Goal: Task Accomplishment & Management: Use online tool/utility

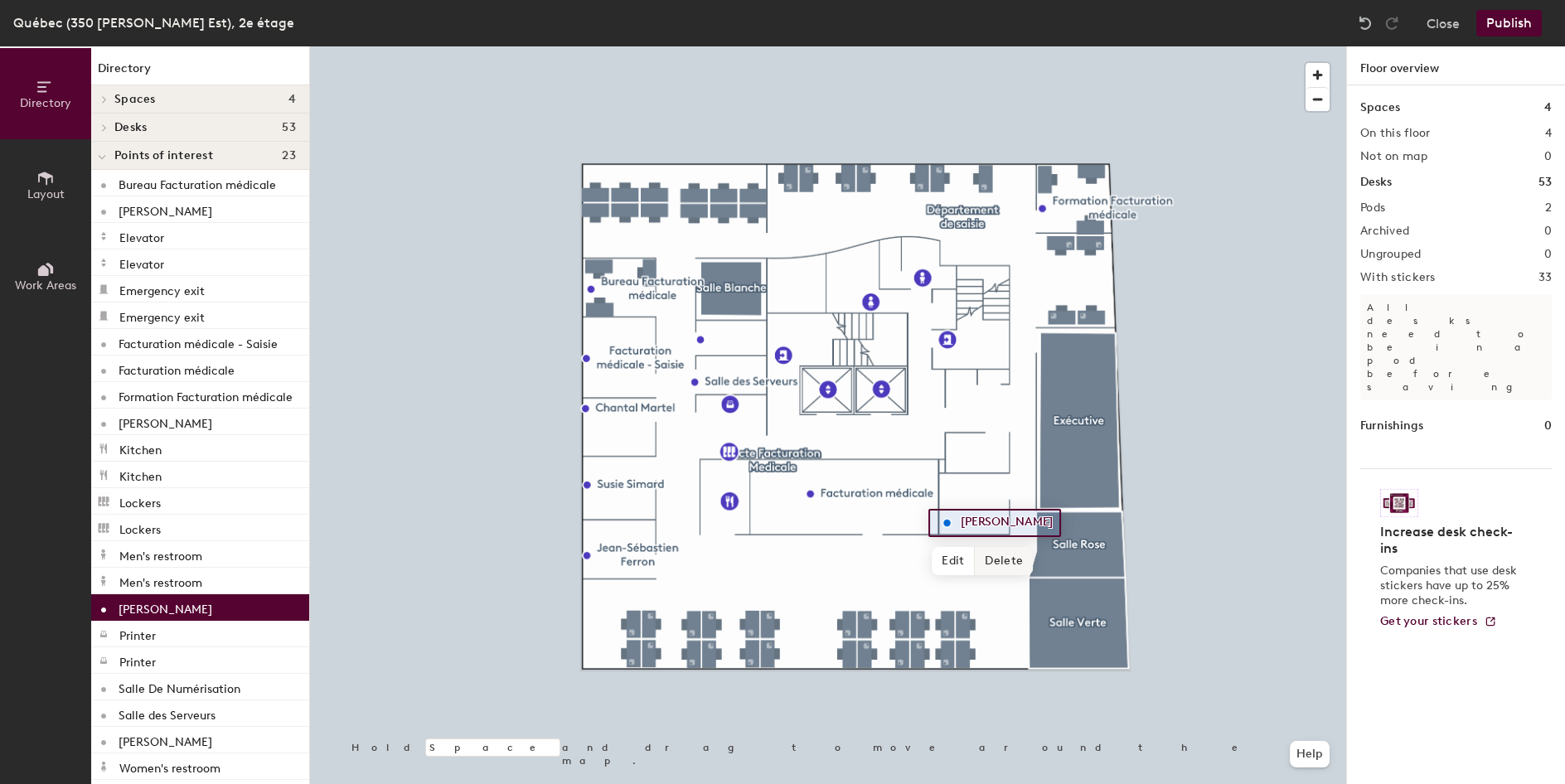
click at [992, 552] on span "Delete" at bounding box center [1004, 561] width 58 height 29
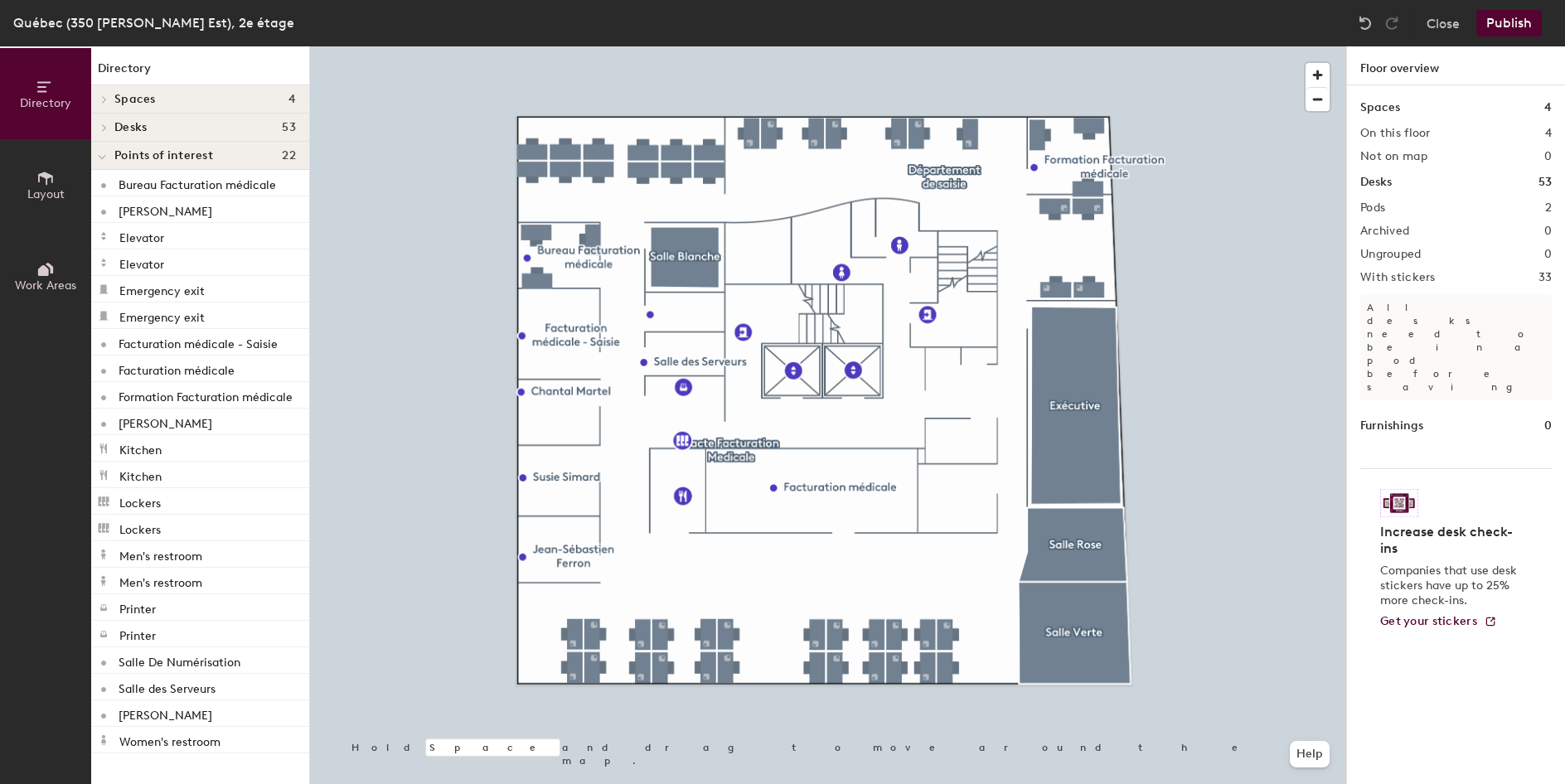
click at [48, 266] on icon at bounding box center [45, 269] width 18 height 18
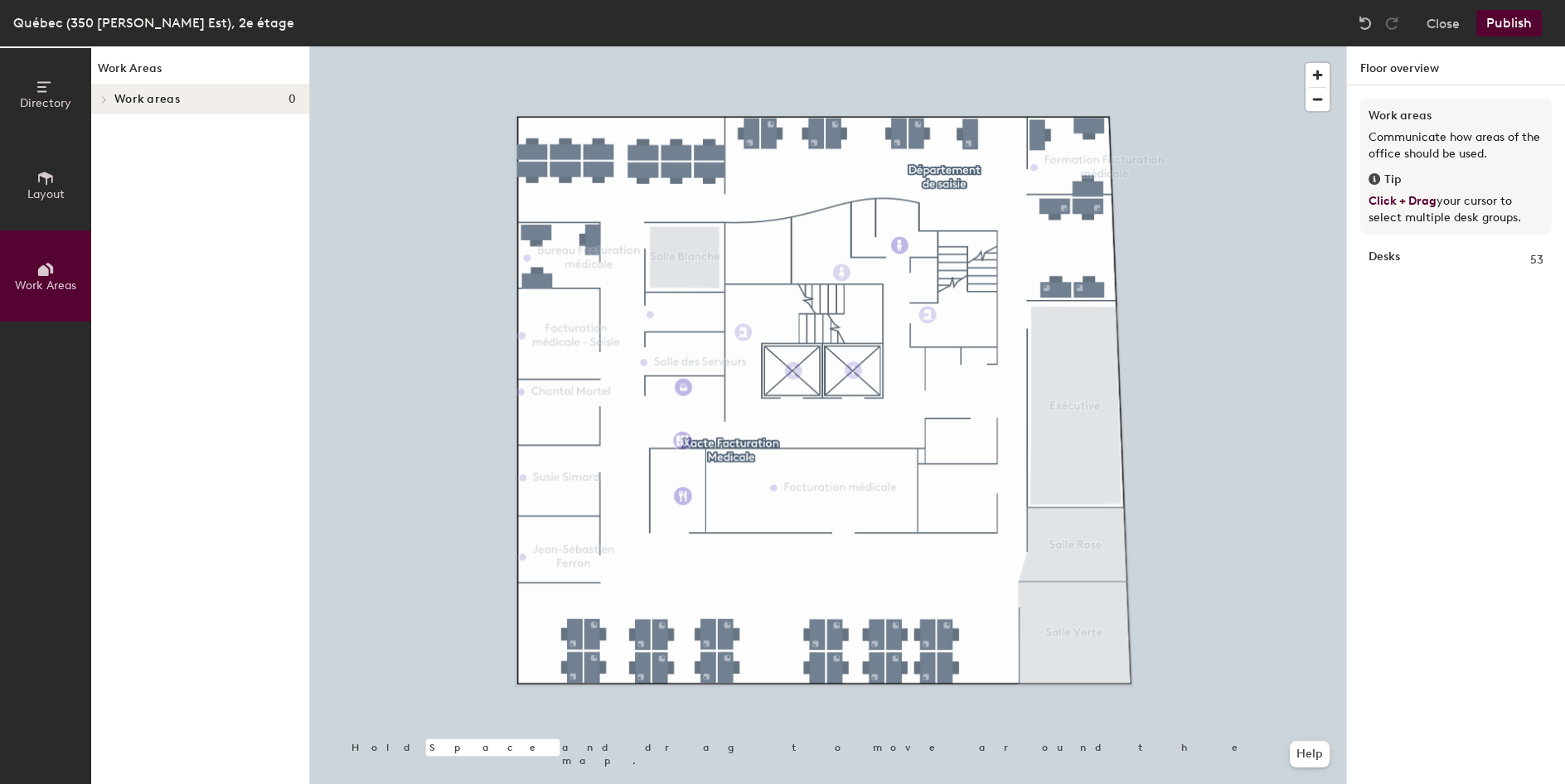
click at [45, 203] on button "Layout" at bounding box center [45, 185] width 91 height 91
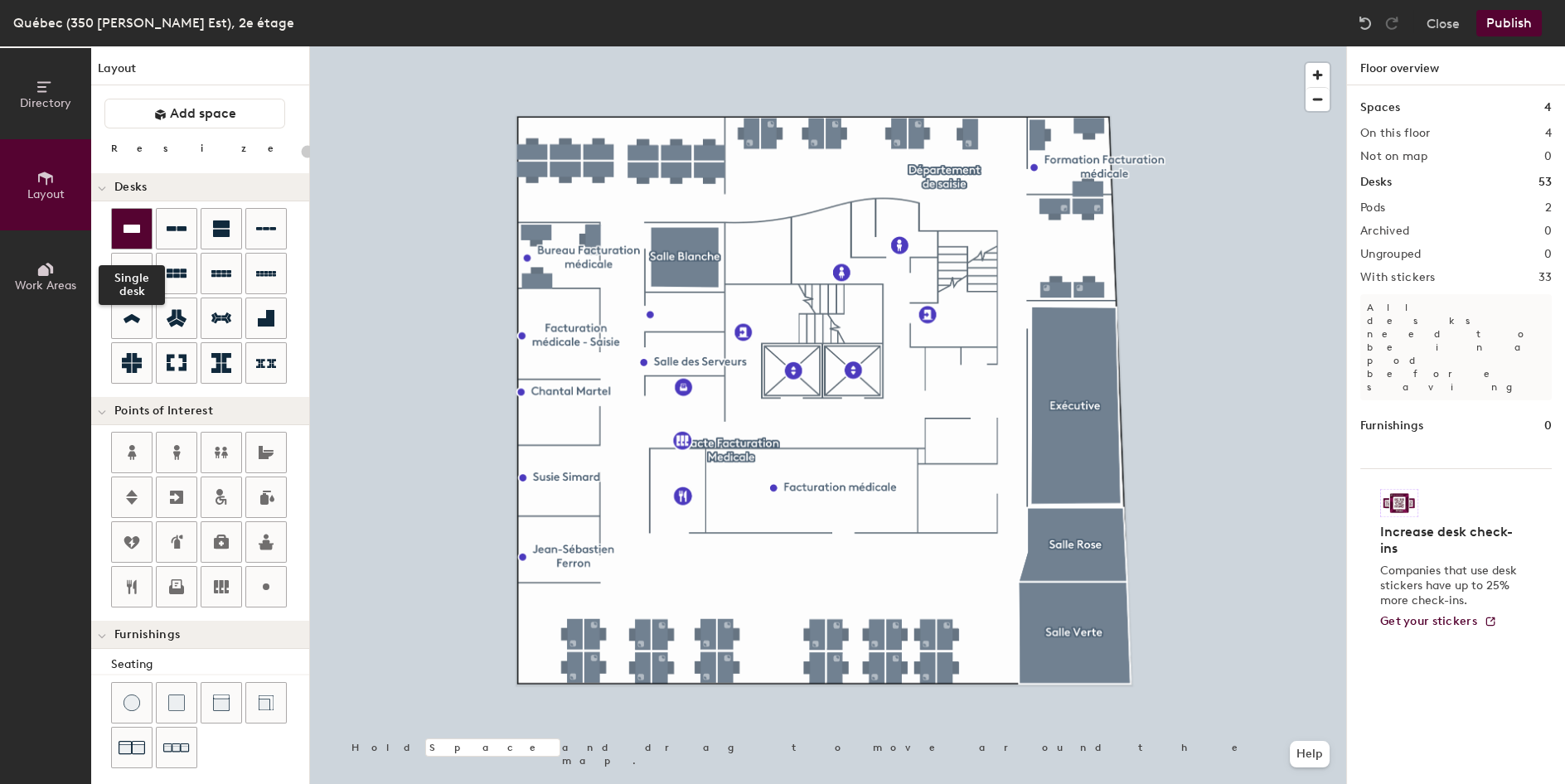
click at [139, 224] on icon at bounding box center [131, 229] width 20 height 20
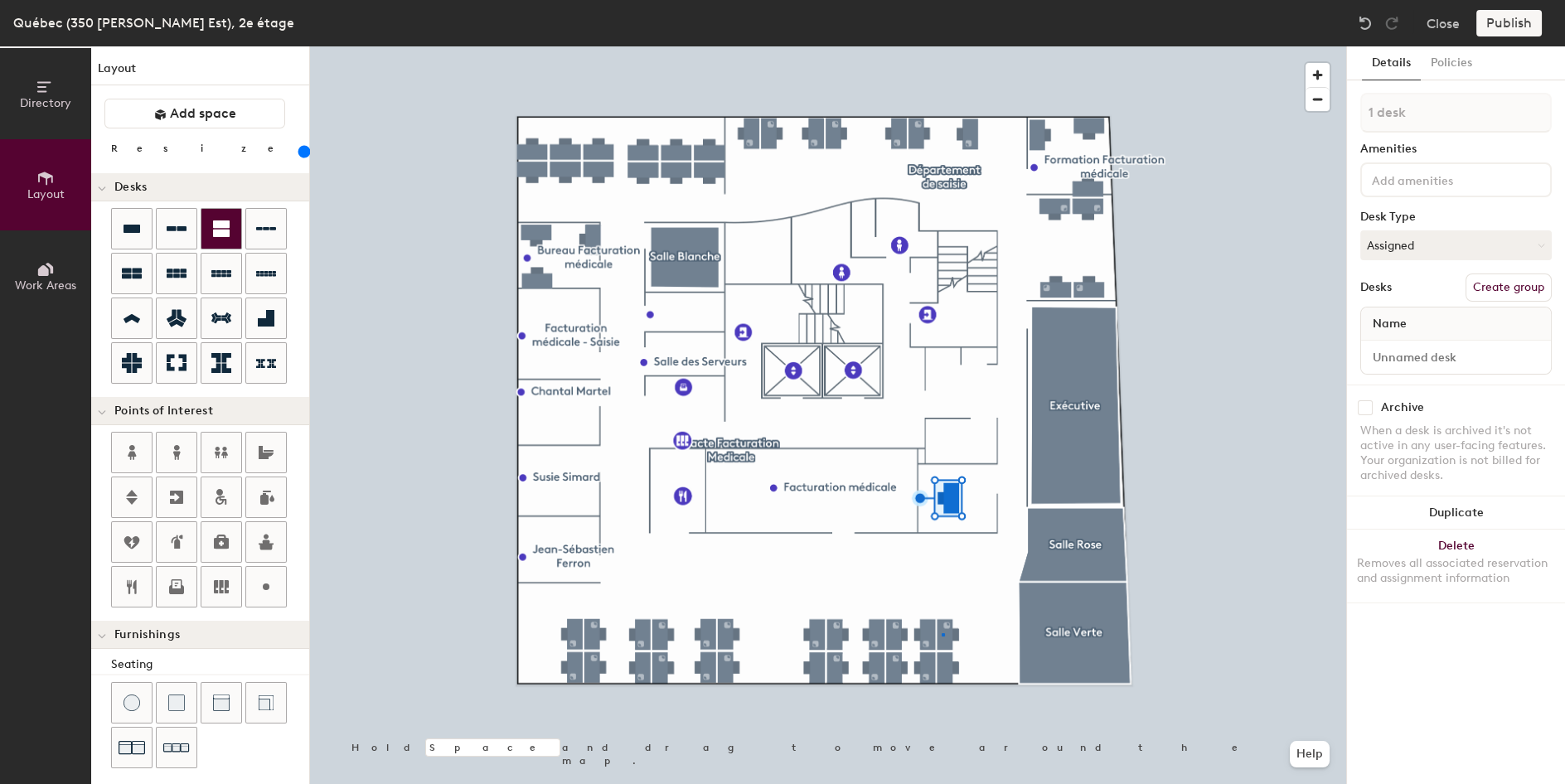
click at [943, 46] on div at bounding box center [828, 46] width 1036 height 0
click at [1472, 249] on button "Assigned" at bounding box center [1456, 245] width 192 height 30
click at [1410, 349] on div "Hoteled" at bounding box center [1444, 346] width 166 height 25
click at [949, 46] on div at bounding box center [828, 46] width 1036 height 0
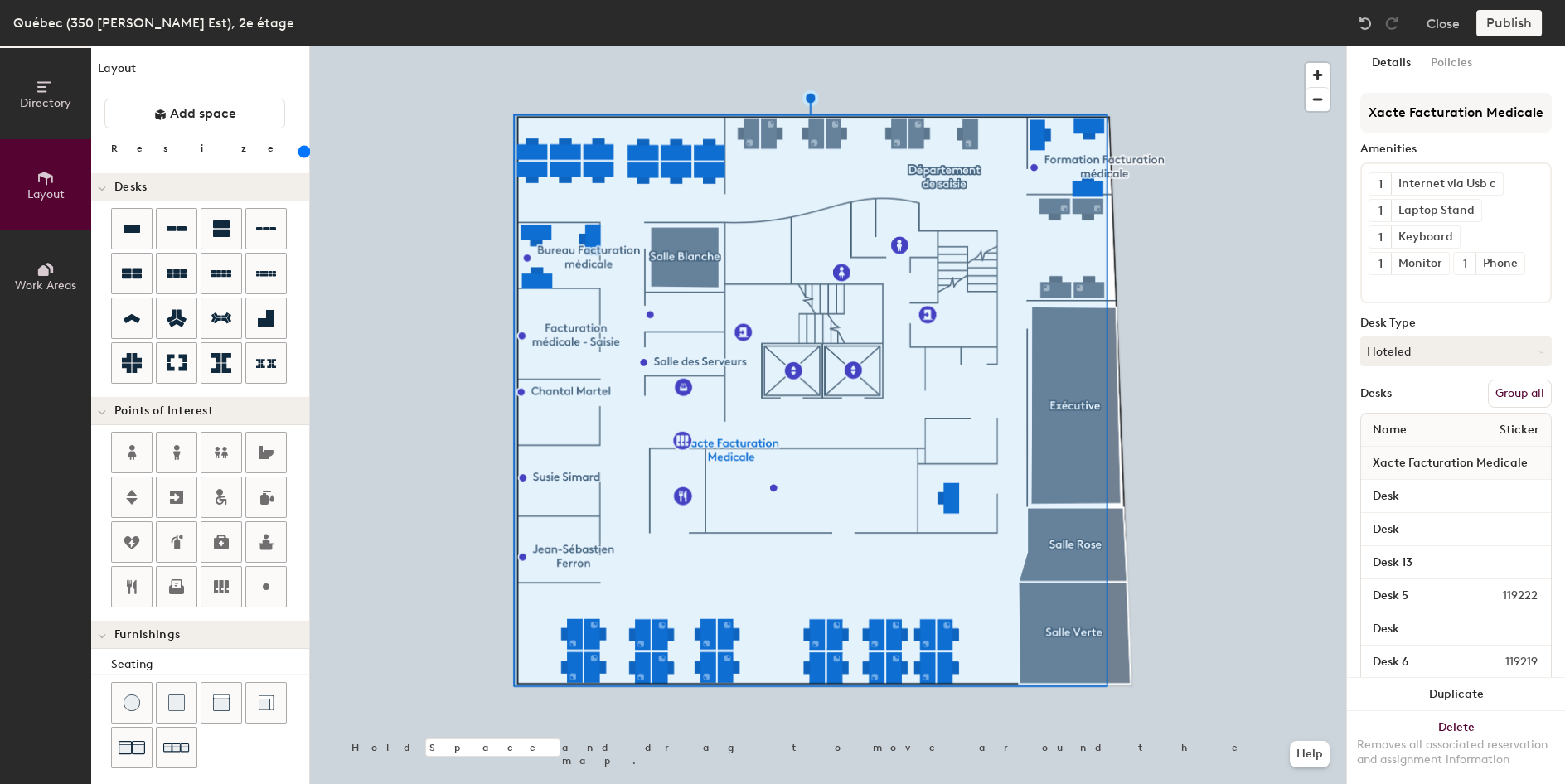
click at [1510, 395] on button "Group all" at bounding box center [1520, 393] width 64 height 29
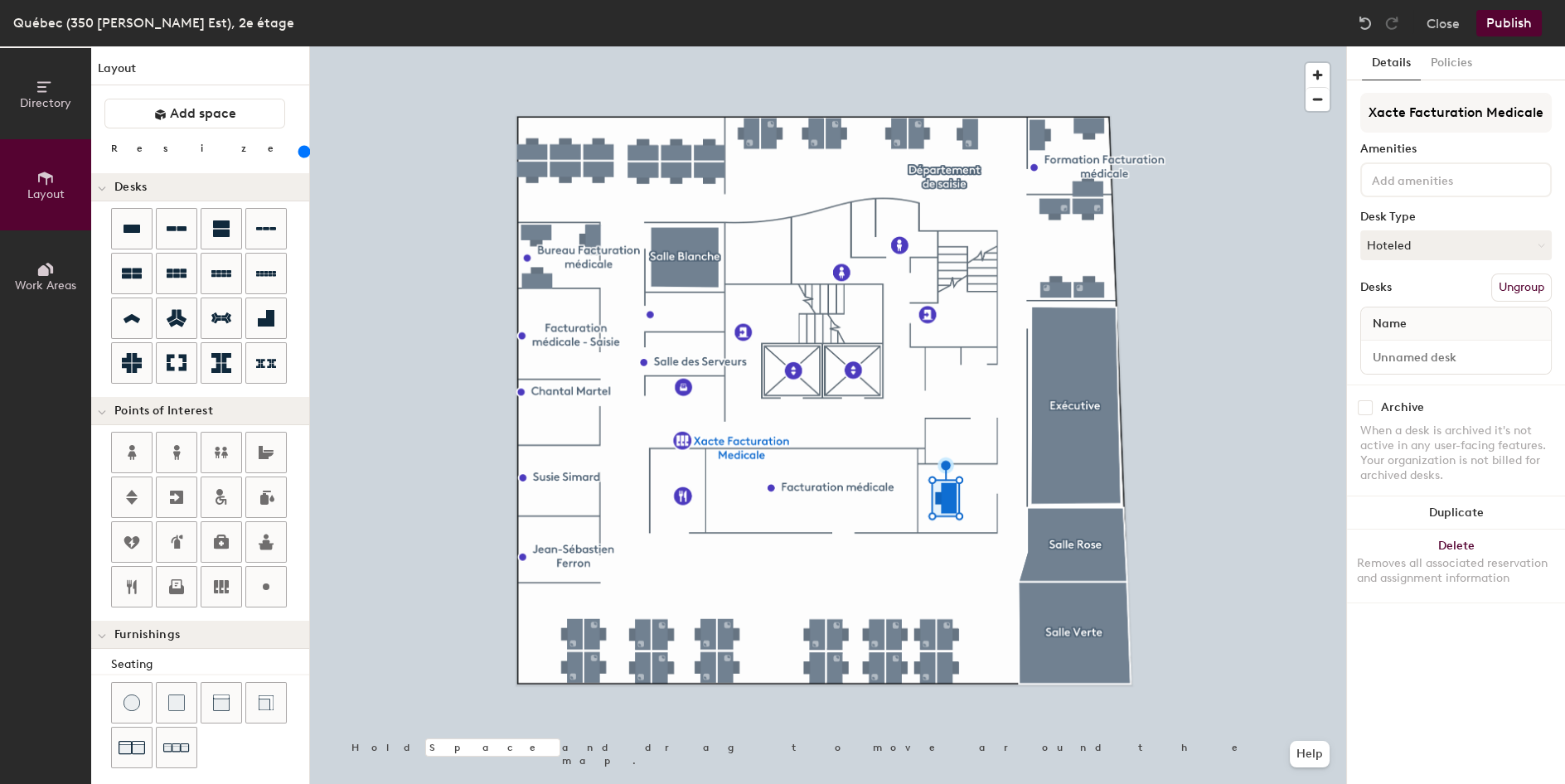
click at [1450, 177] on input at bounding box center [1442, 179] width 149 height 20
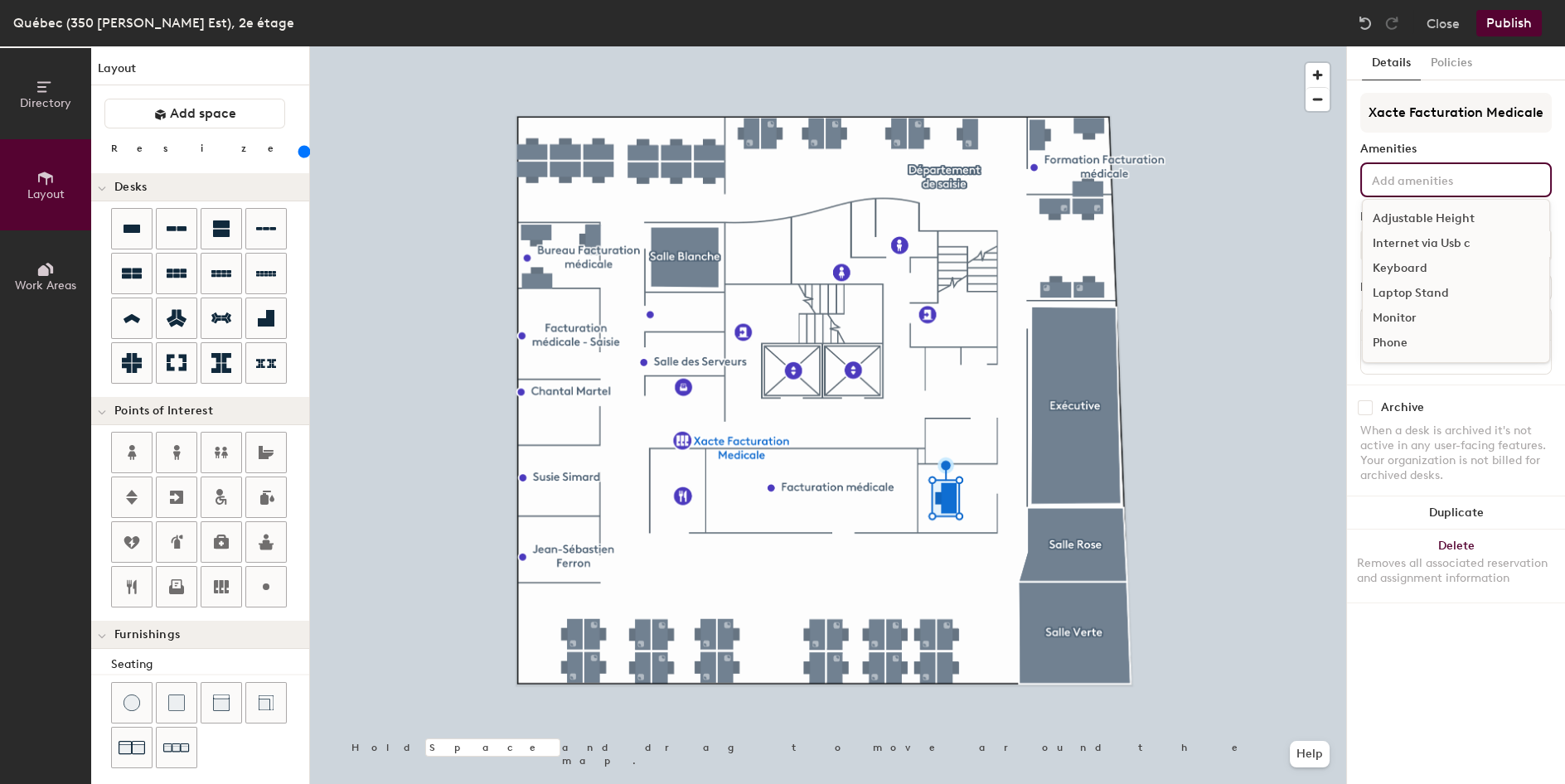
click at [1470, 240] on div "Internet via Usb c" at bounding box center [1456, 243] width 187 height 25
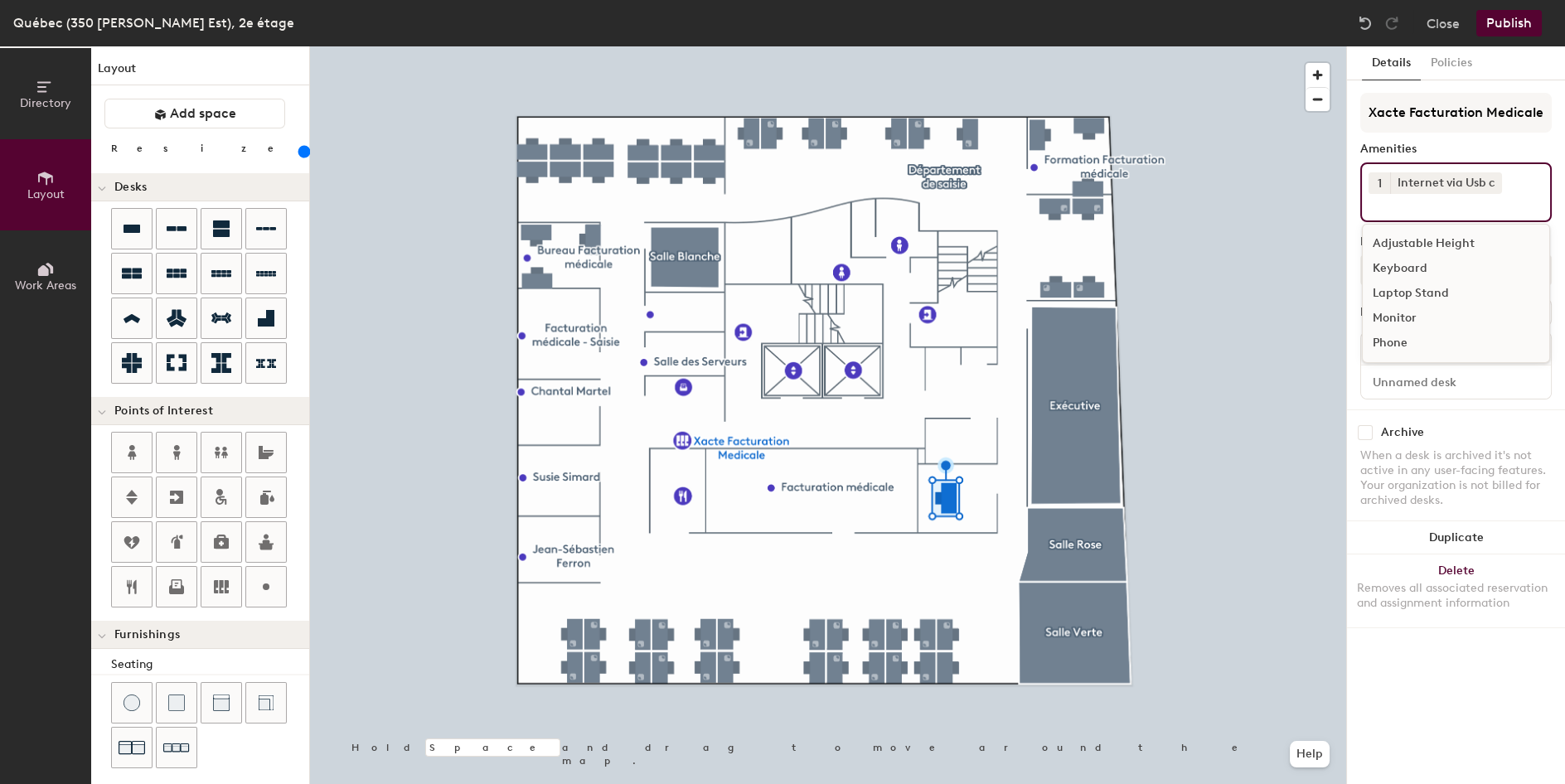
click at [1465, 203] on input at bounding box center [1442, 203] width 149 height 20
click at [1436, 293] on div "Laptop Stand" at bounding box center [1456, 292] width 187 height 25
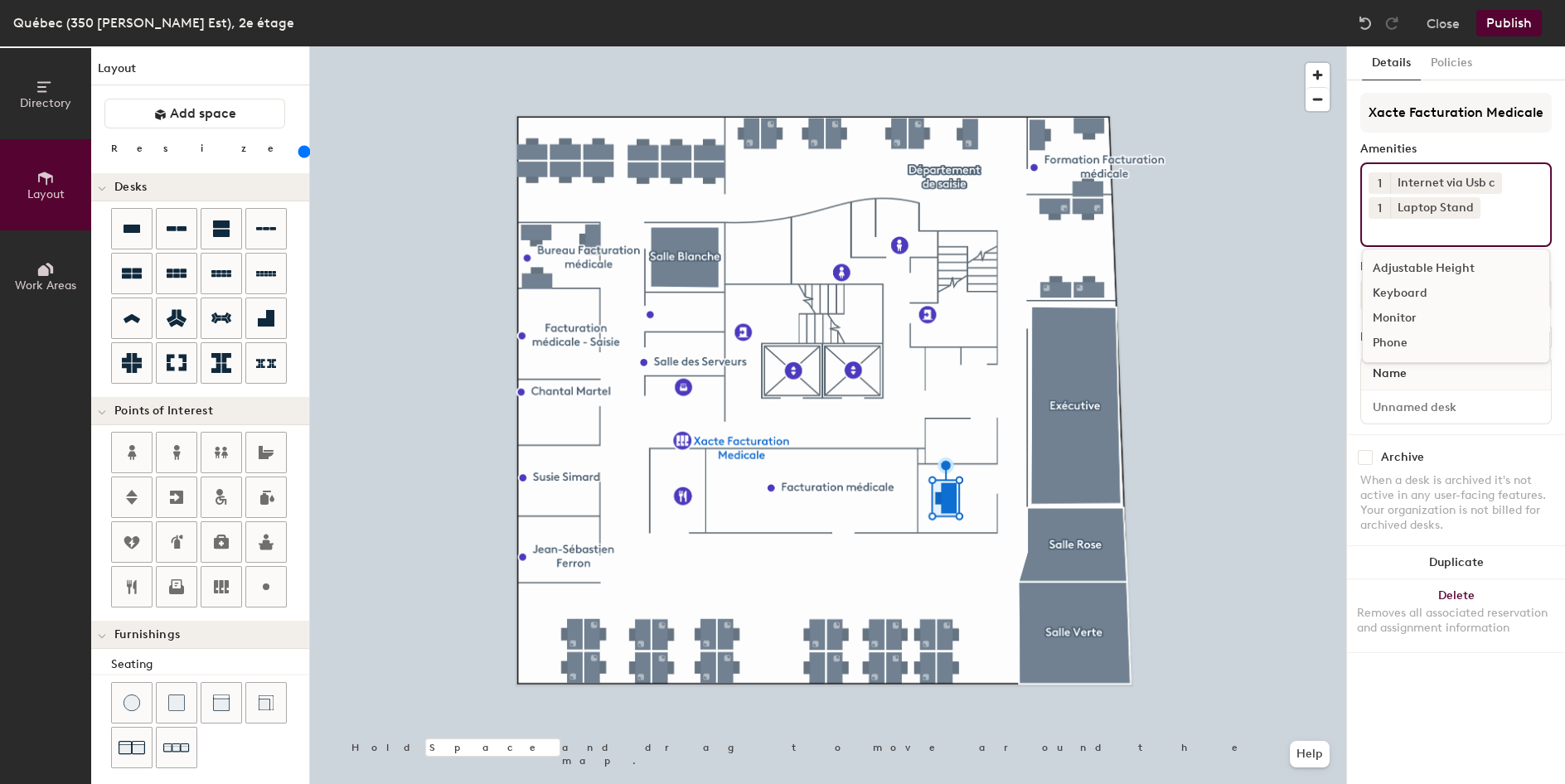
click at [1422, 315] on div "Monitor" at bounding box center [1456, 318] width 187 height 25
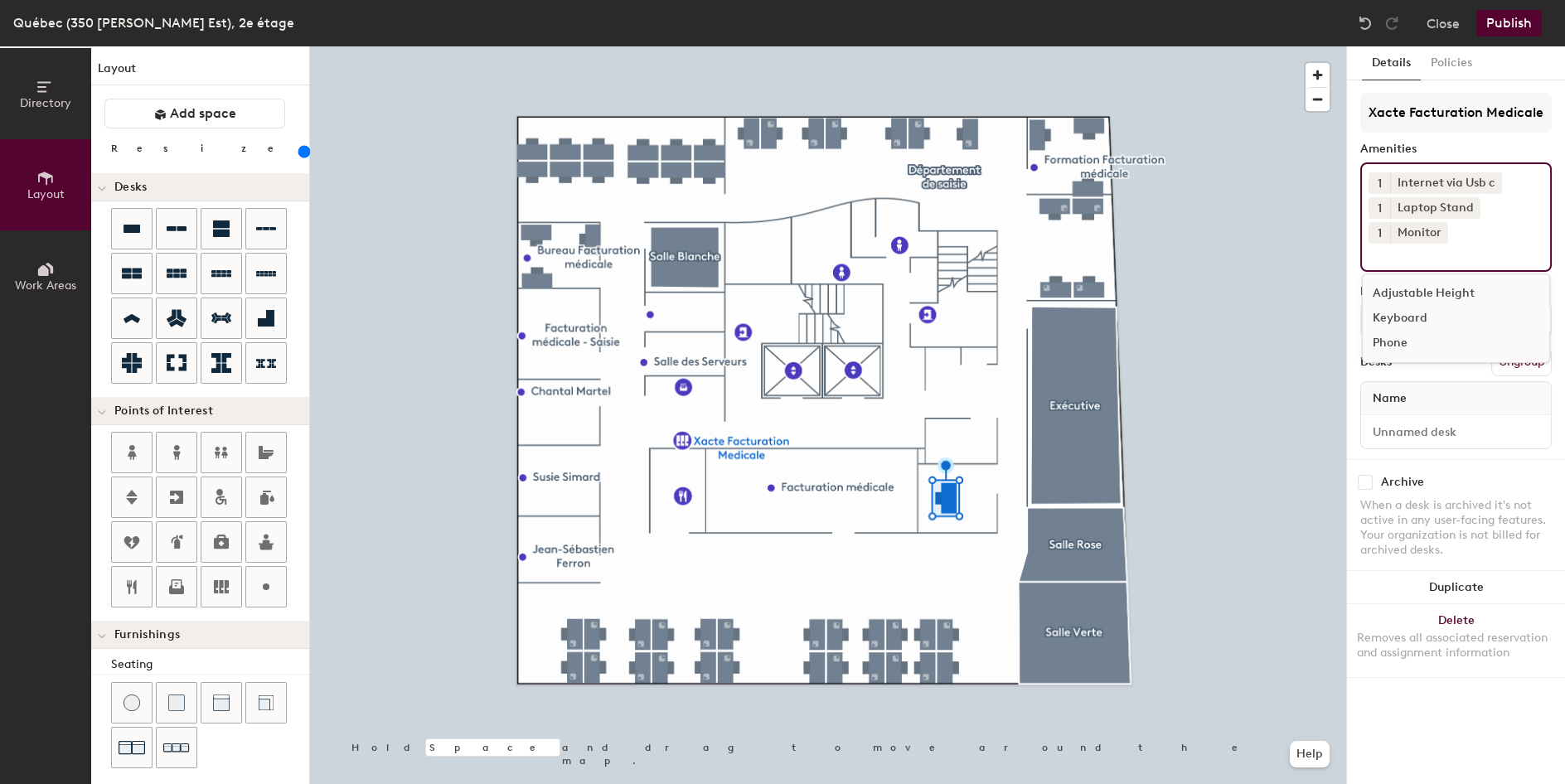
click at [1393, 312] on div "Keyboard" at bounding box center [1456, 318] width 187 height 25
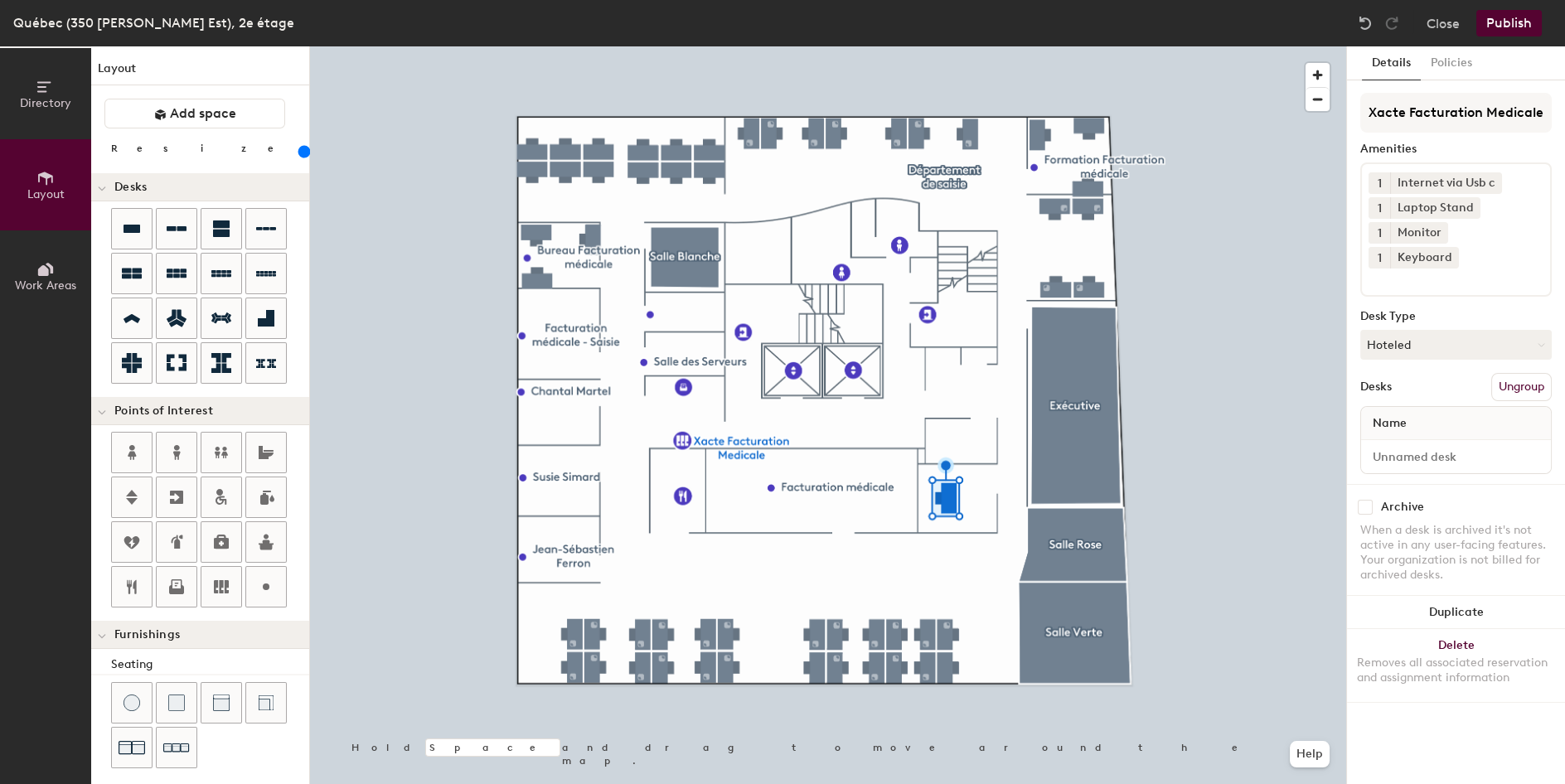
click at [1441, 373] on div "Desks Ungroup" at bounding box center [1456, 387] width 192 height 29
click at [1496, 17] on button "Publish" at bounding box center [1509, 23] width 65 height 27
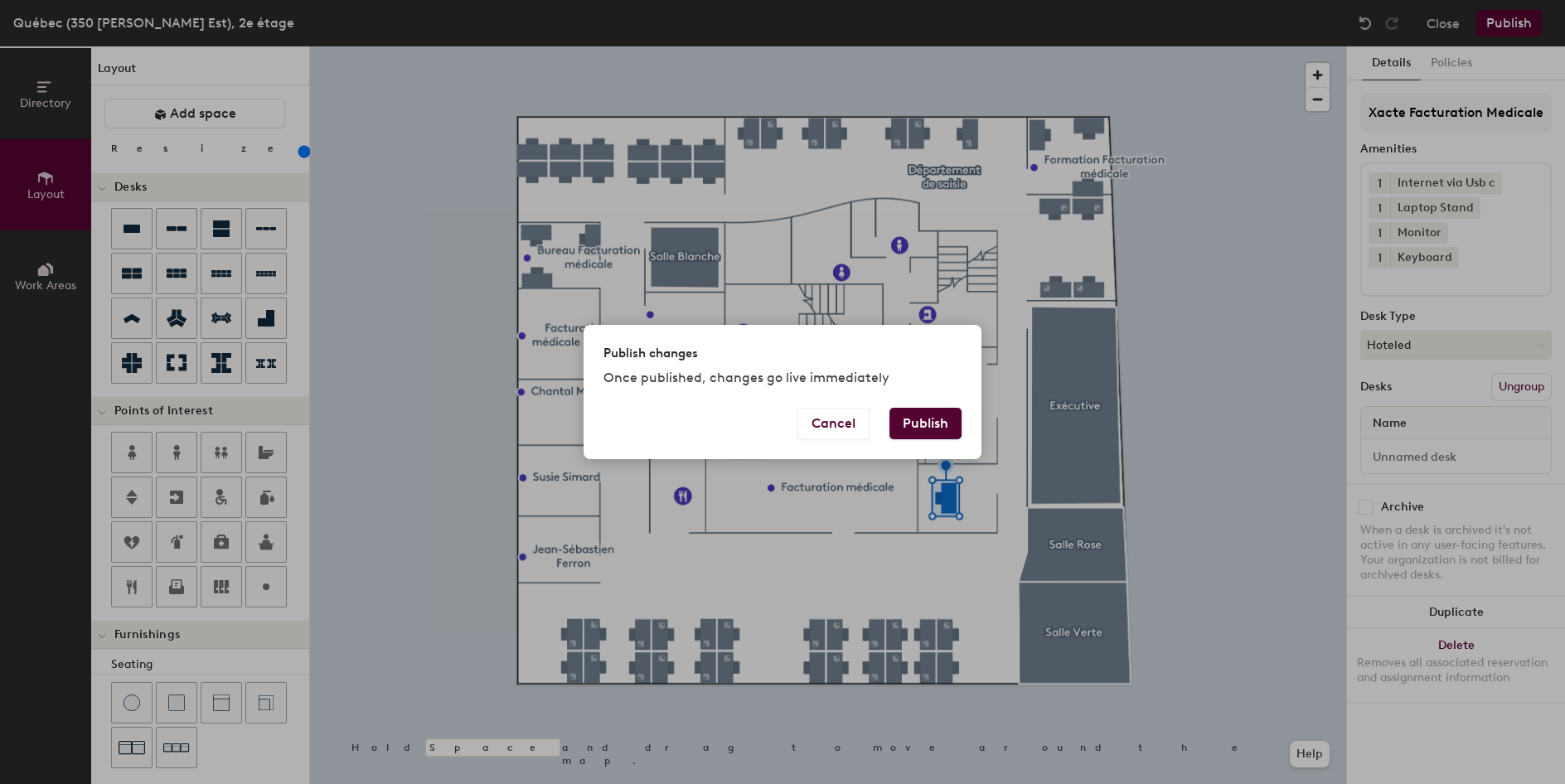
click at [952, 425] on button "Publish" at bounding box center [925, 424] width 72 height 32
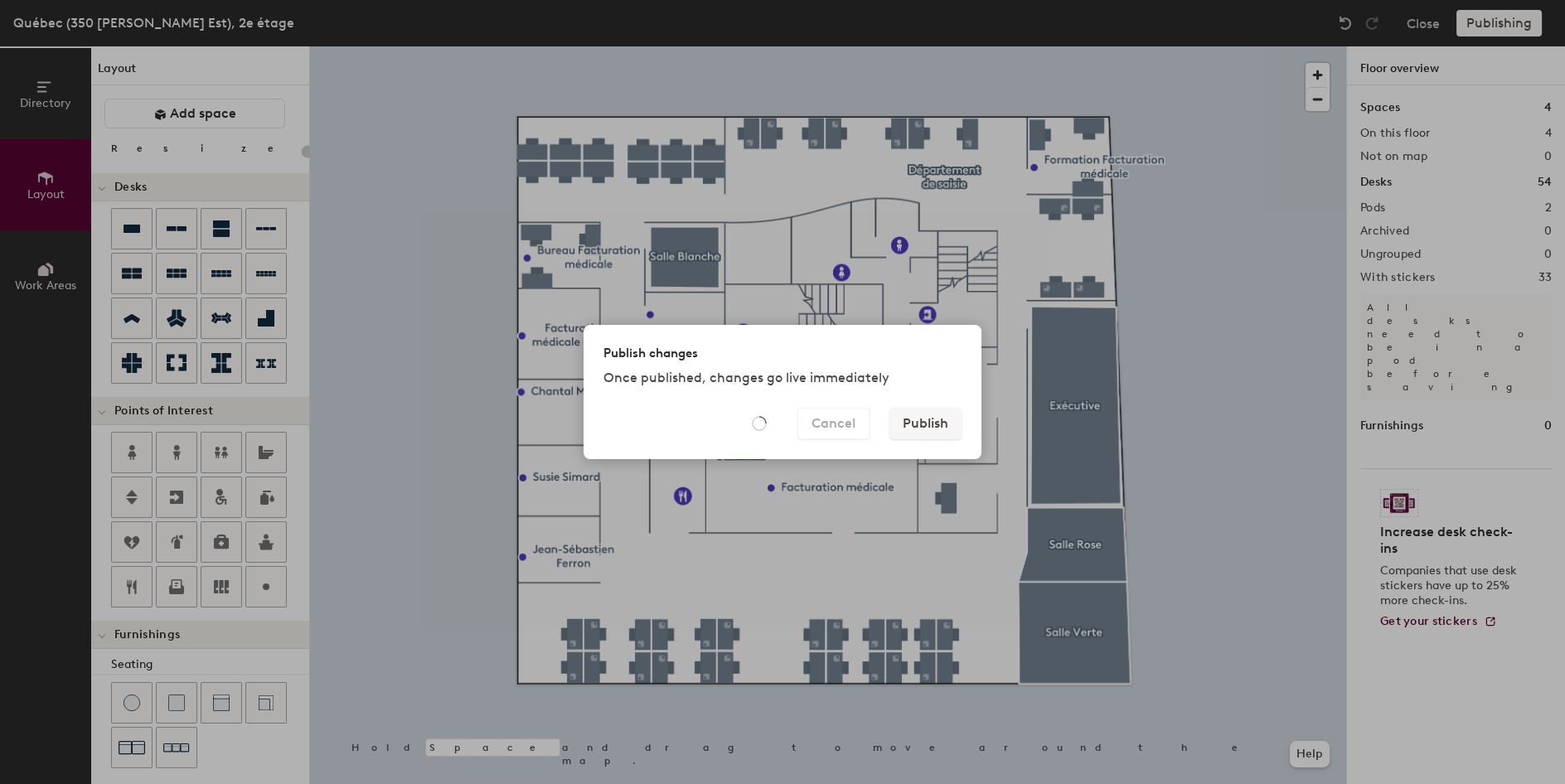
type input "20"
